Goal: Information Seeking & Learning: Learn about a topic

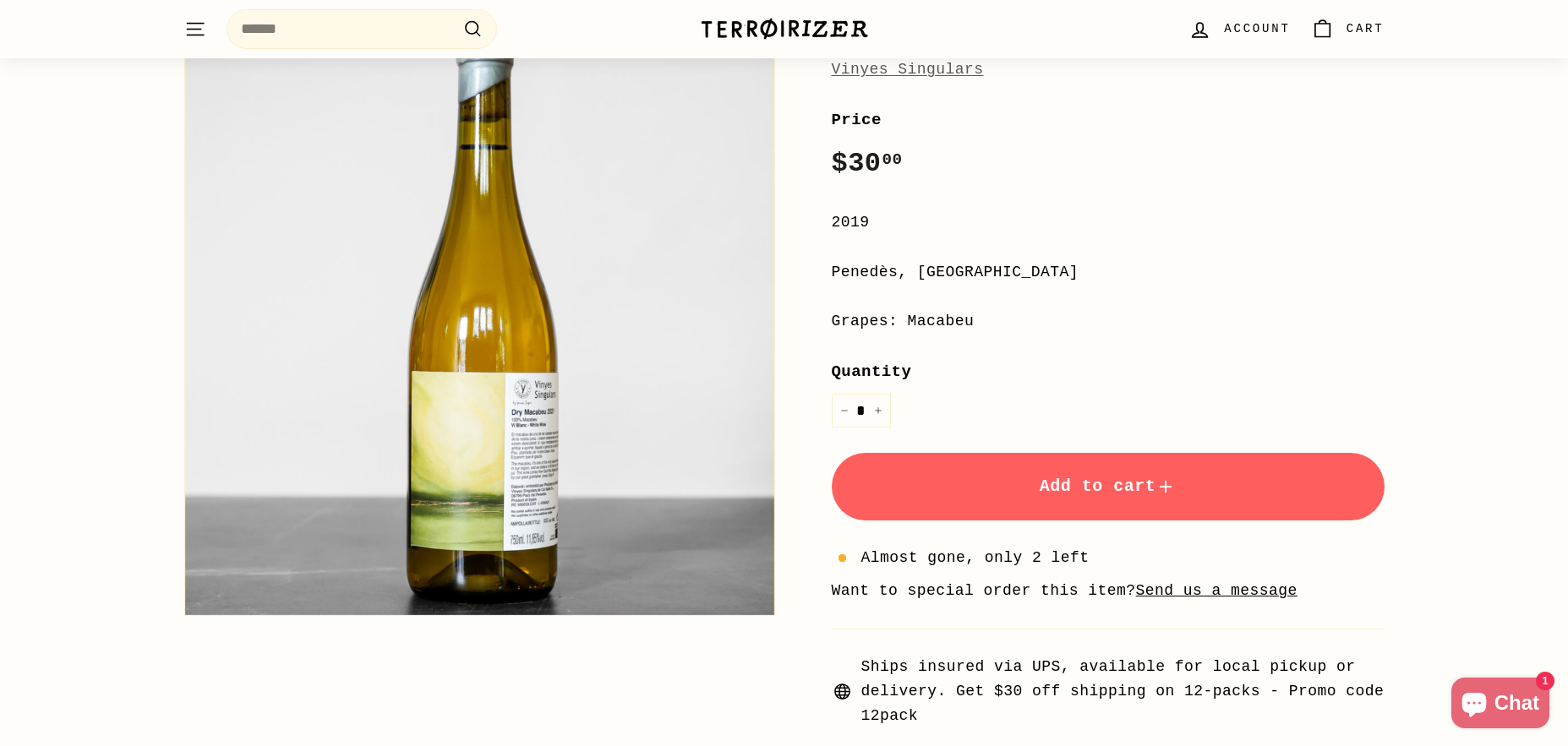
scroll to position [11, 0]
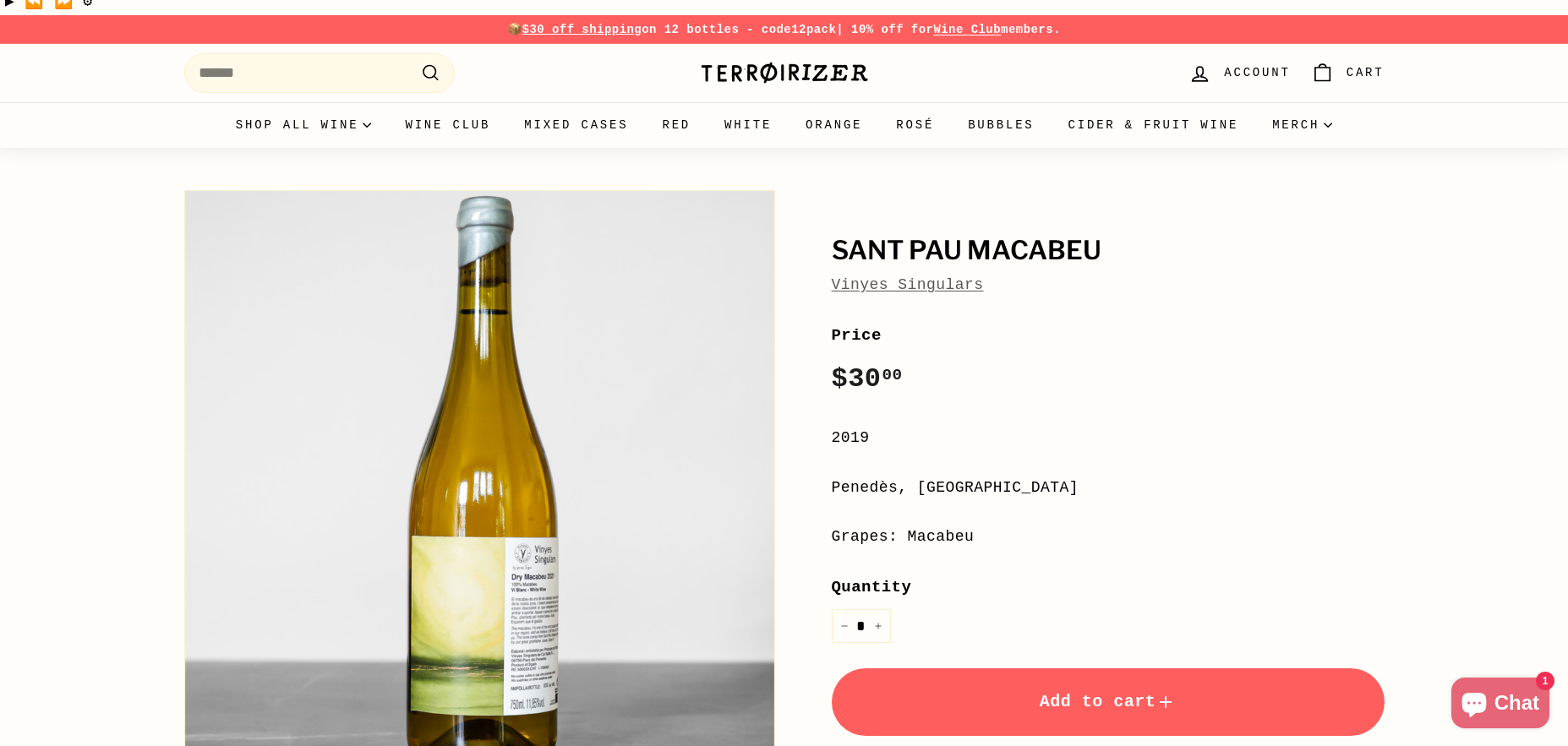
click at [952, 276] on link "Vinyes Singulars" at bounding box center [908, 285] width 152 height 17
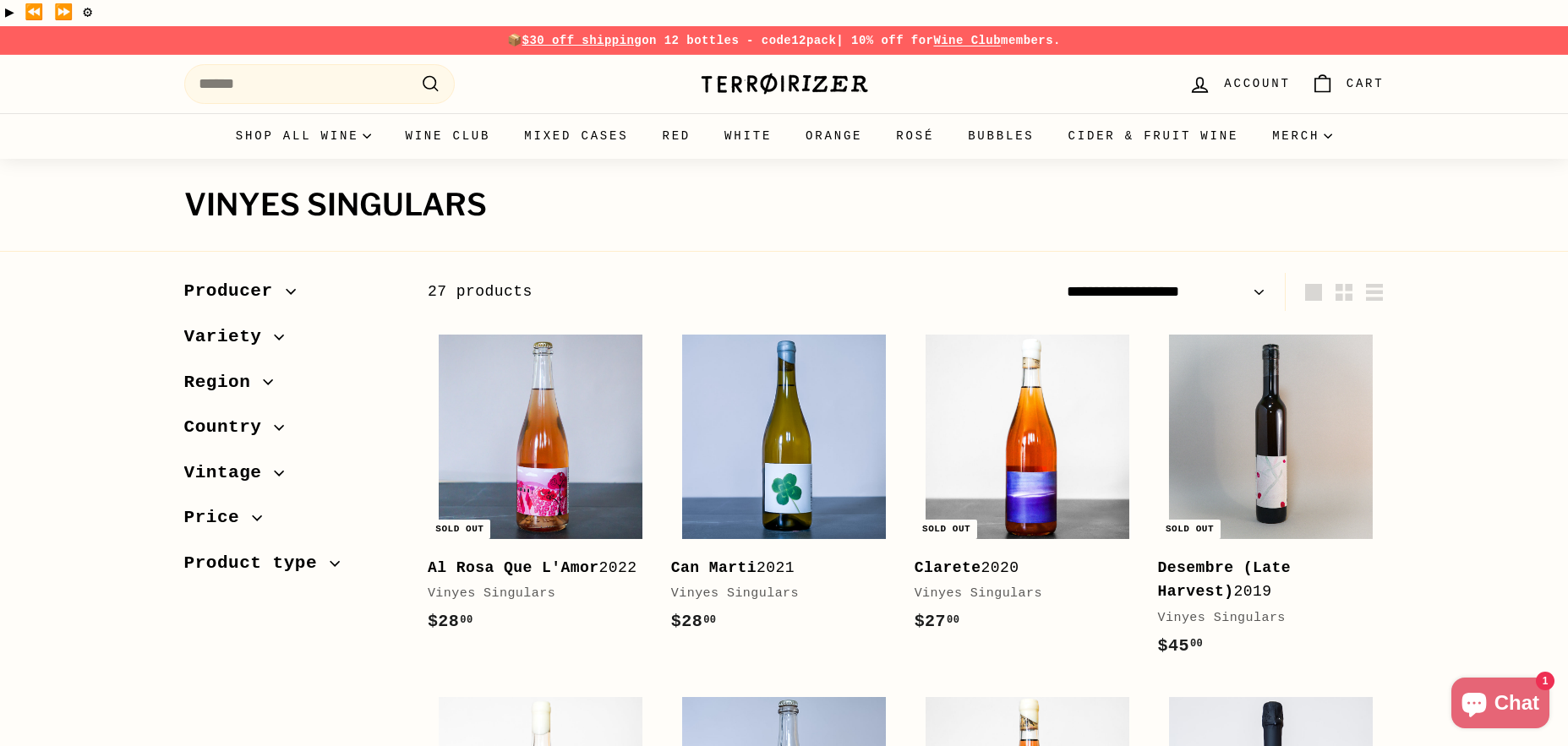
scroll to position [413, 0]
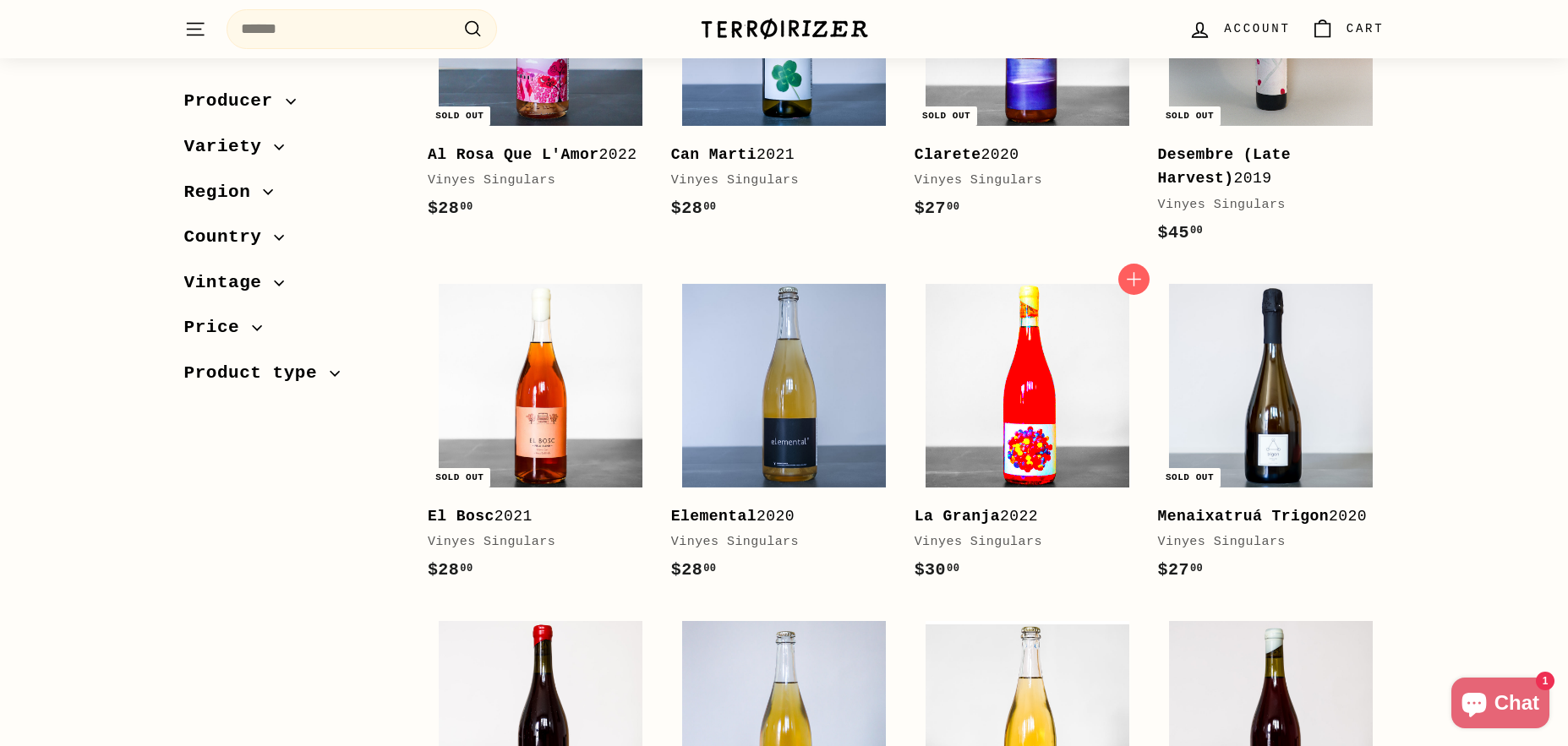
click at [1014, 399] on img at bounding box center [1027, 385] width 204 height 203
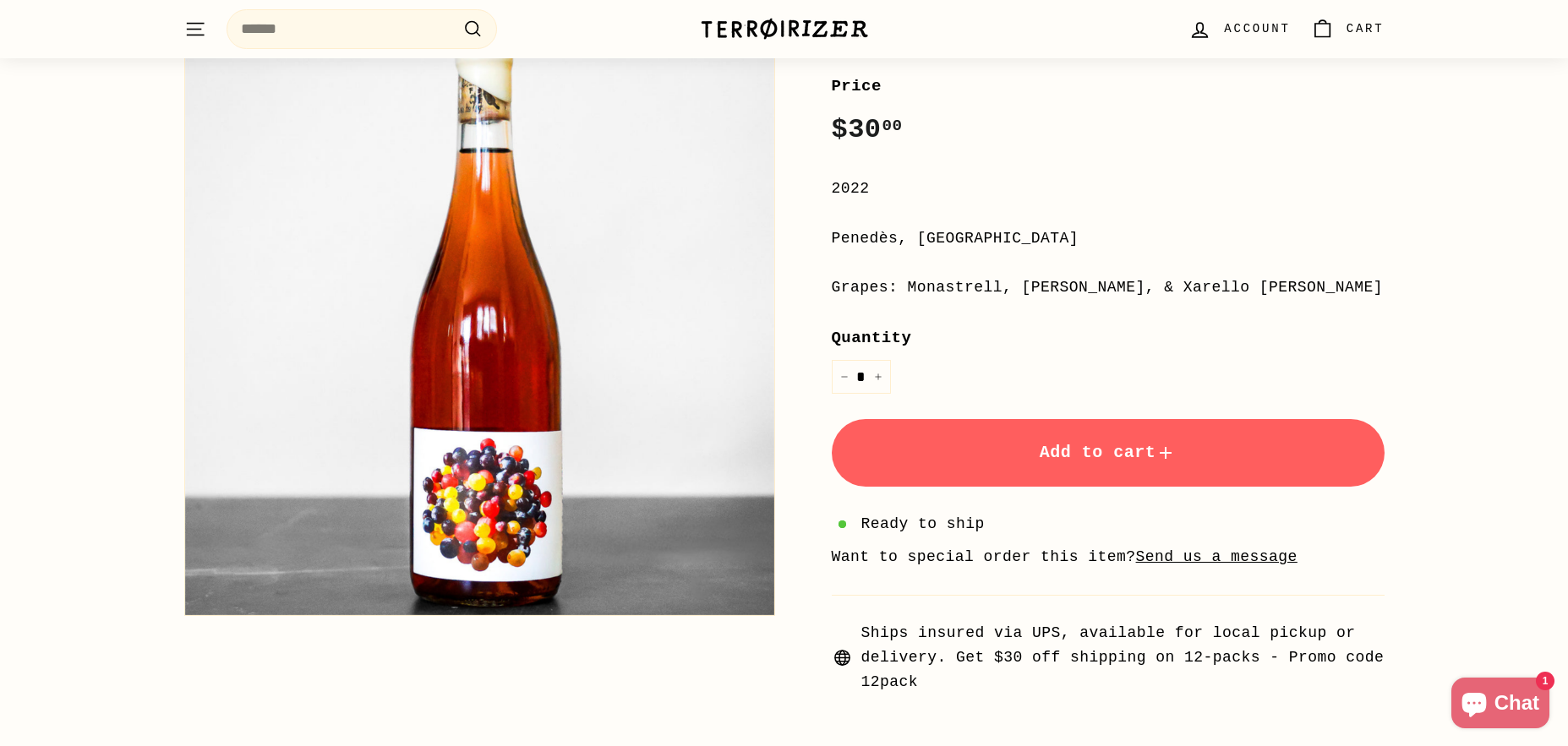
scroll to position [258, 0]
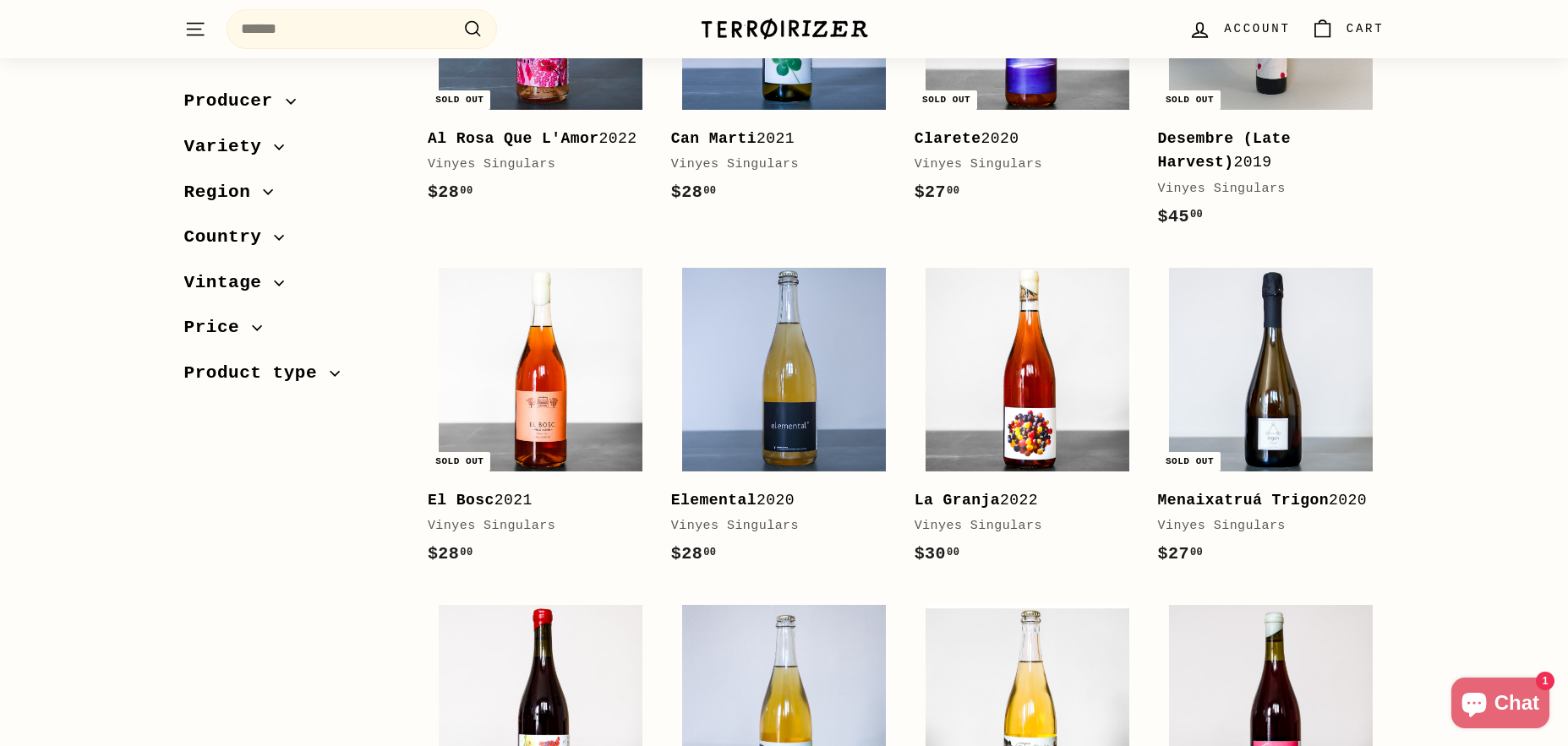
scroll to position [146, 0]
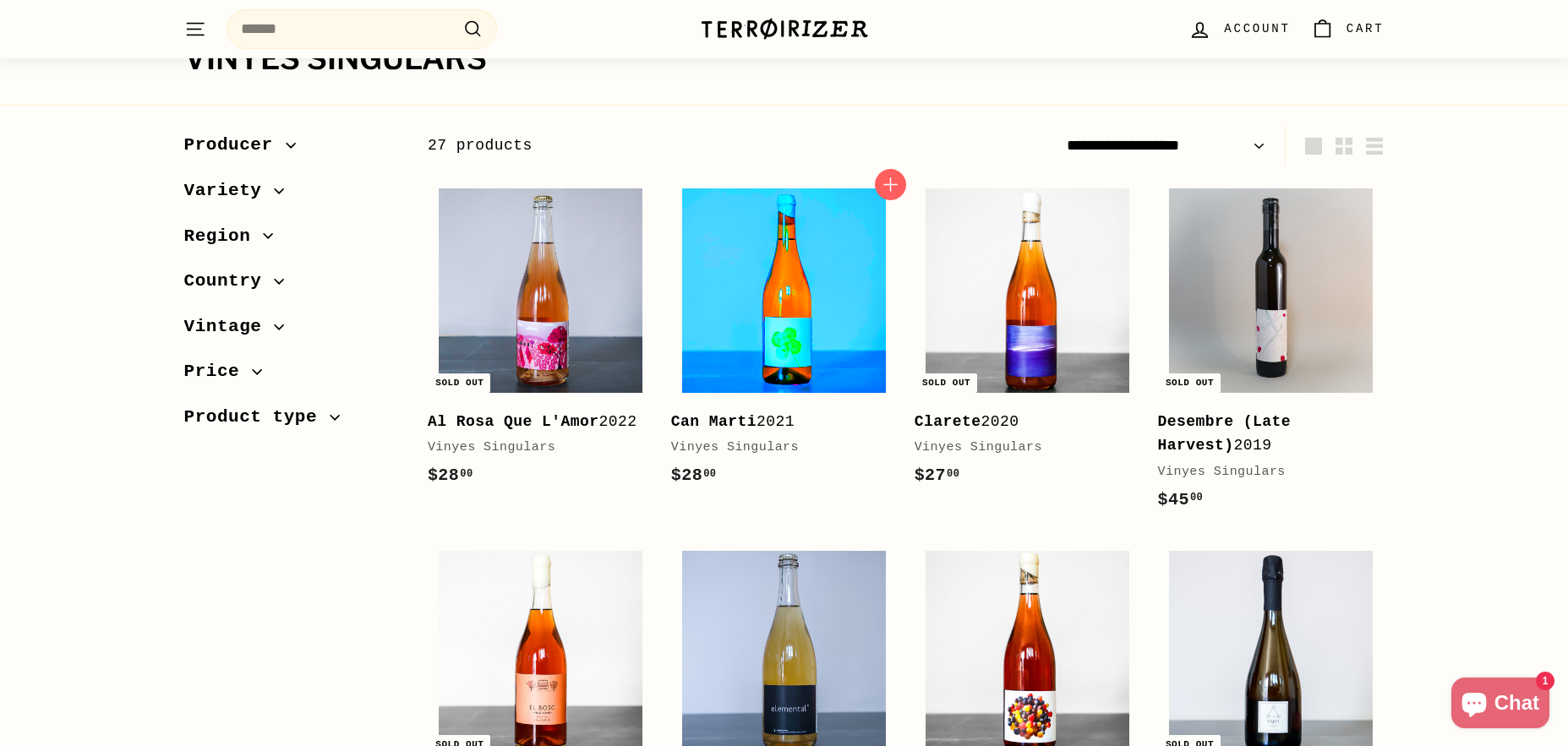
click at [709, 250] on img at bounding box center [784, 290] width 204 height 203
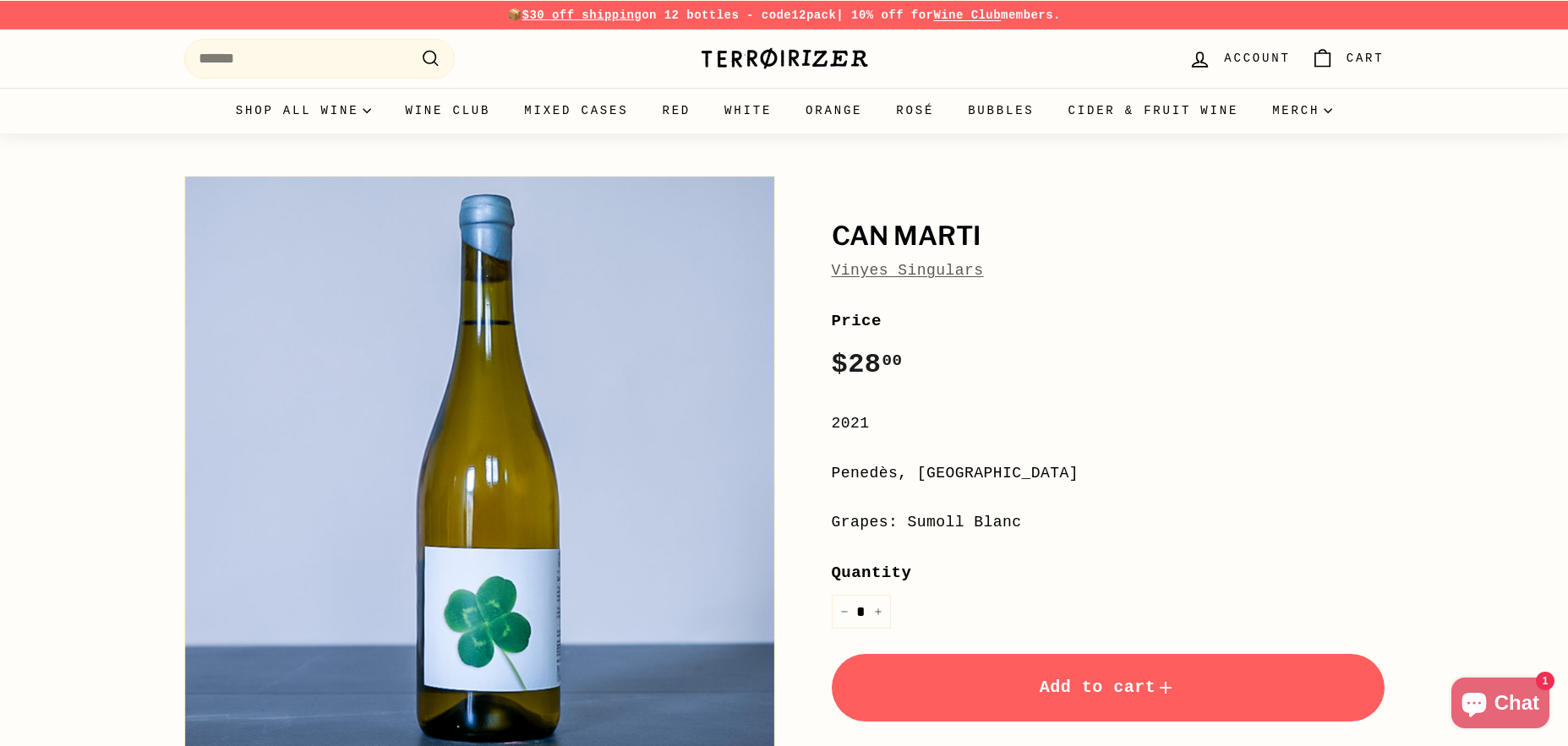
scroll to position [485, 0]
